Goal: Entertainment & Leisure: Consume media (video, audio)

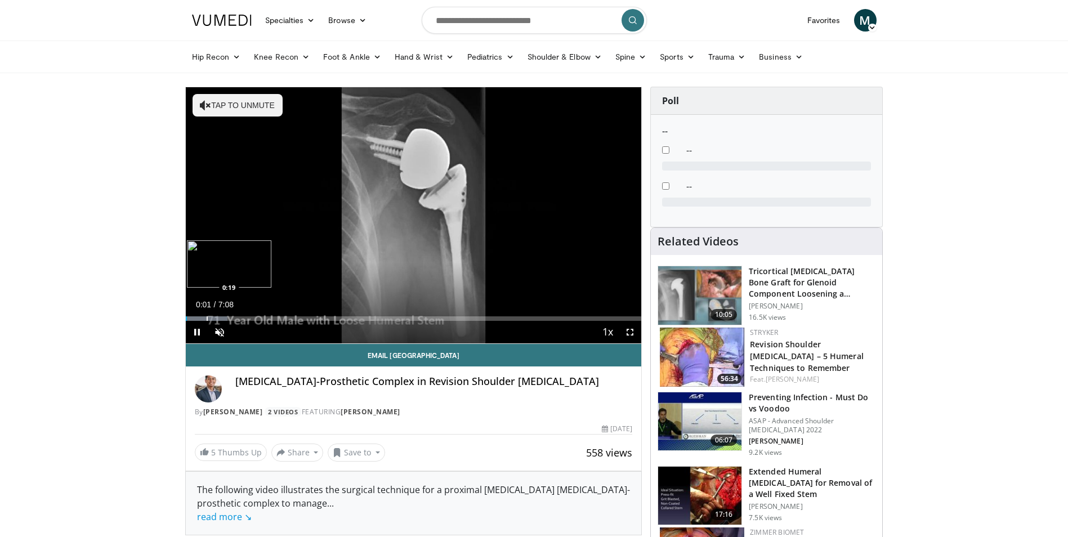
click at [205, 317] on div "Loaded : 9.24% 0:01 0:19" at bounding box center [414, 318] width 456 height 5
click at [226, 318] on div "Progress Bar" at bounding box center [226, 318] width 1 height 5
click at [215, 316] on div "Progress Bar" at bounding box center [215, 318] width 1 height 5
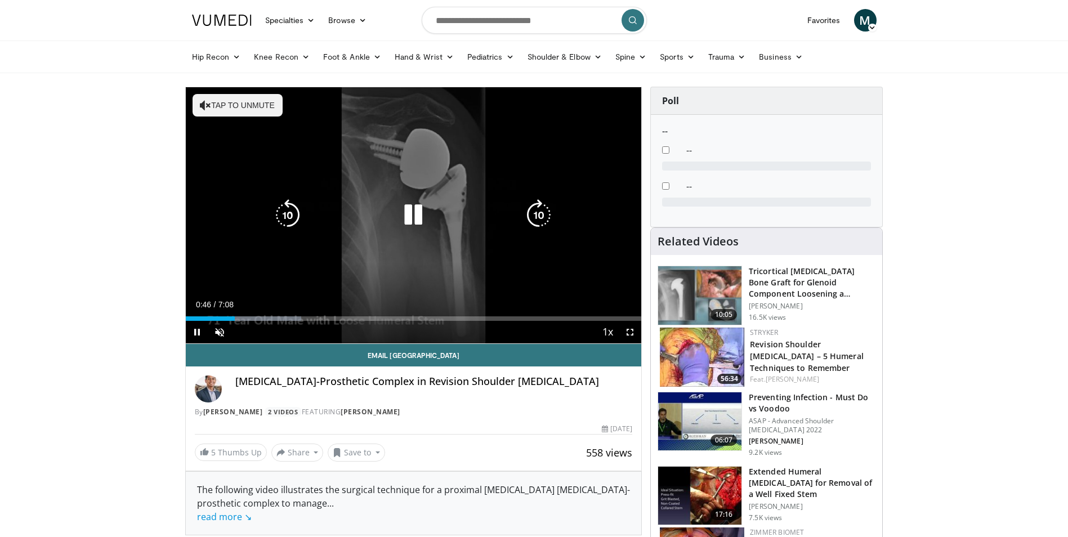
drag, startPoint x: 409, startPoint y: 296, endPoint x: 420, endPoint y: 277, distance: 21.9
click at [409, 296] on div "10 seconds Tap to unmute" at bounding box center [414, 215] width 456 height 256
